Goal: Task Accomplishment & Management: Manage account settings

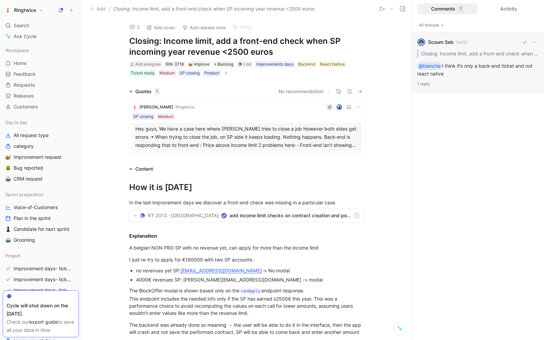
click at [487, 64] on div "Scoum Seb [DATE] Closing: Income limit, add a front-end check when SP incoming …" at bounding box center [478, 63] width 132 height 61
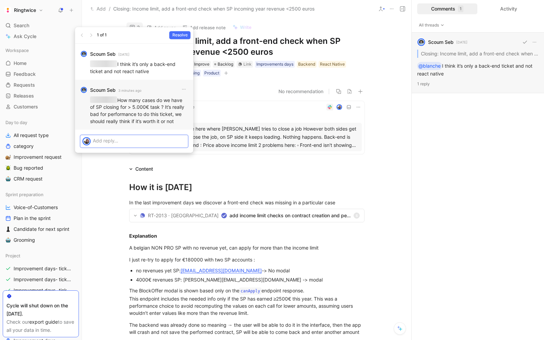
scroll to position [4, 0]
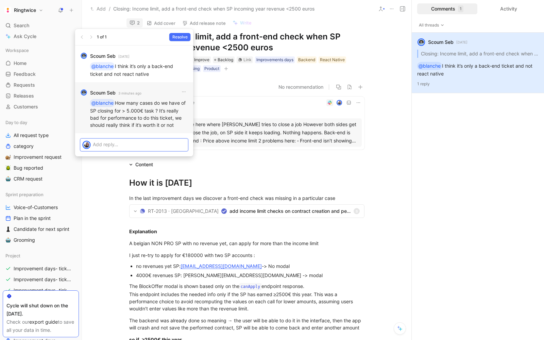
click at [121, 141] on p at bounding box center [139, 144] width 93 height 7
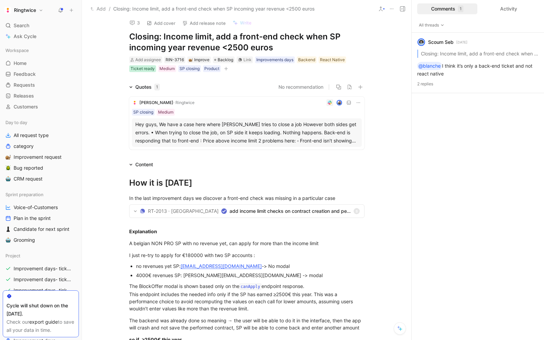
click at [146, 68] on div "Ticket ready" at bounding box center [143, 68] width 24 height 7
click at [125, 80] on icon at bounding box center [127, 81] width 4 height 4
click at [124, 77] on input "Ticket ready" at bounding box center [124, 77] width 0 height 0
click at [289, 61] on div "Improvements days" at bounding box center [274, 59] width 37 height 7
click at [251, 71] on icon at bounding box center [251, 72] width 4 height 4
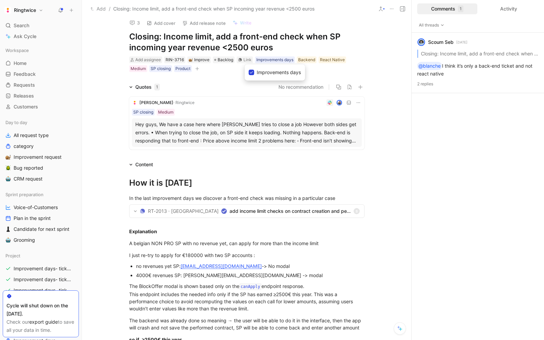
click at [249, 68] on input "Improvements days" at bounding box center [249, 68] width 0 height 0
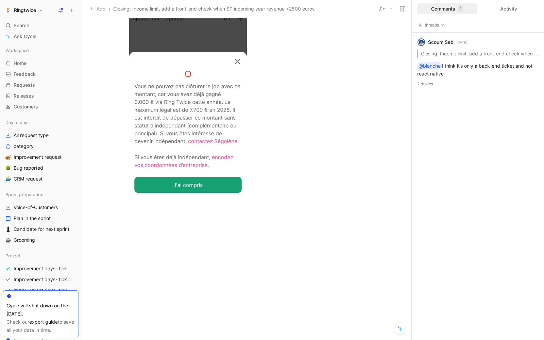
scroll to position [1016, 0]
